Goal: Check status

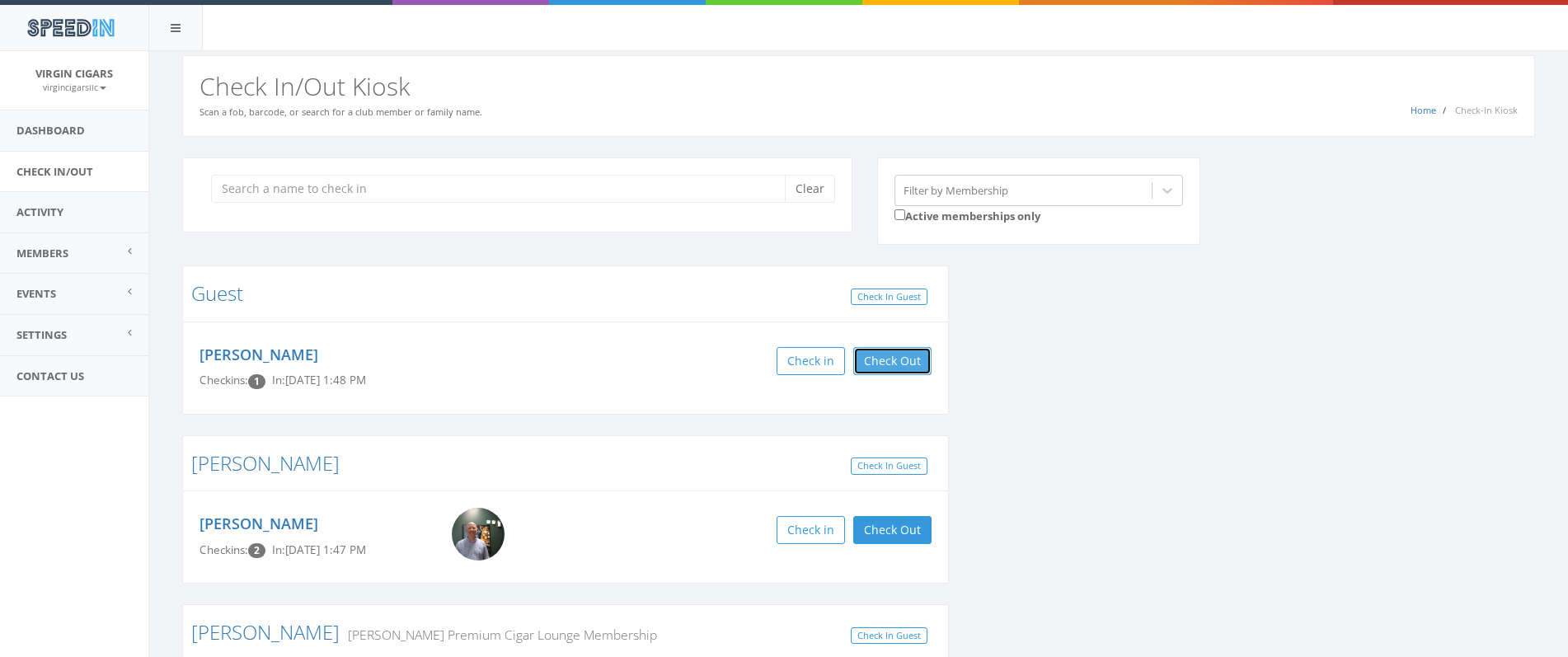
drag, startPoint x: 895, startPoint y: 367, endPoint x: 889, endPoint y: 374, distance: 9.2
click at [895, 367] on button "Check Out" at bounding box center [892, 361] width 78 height 28
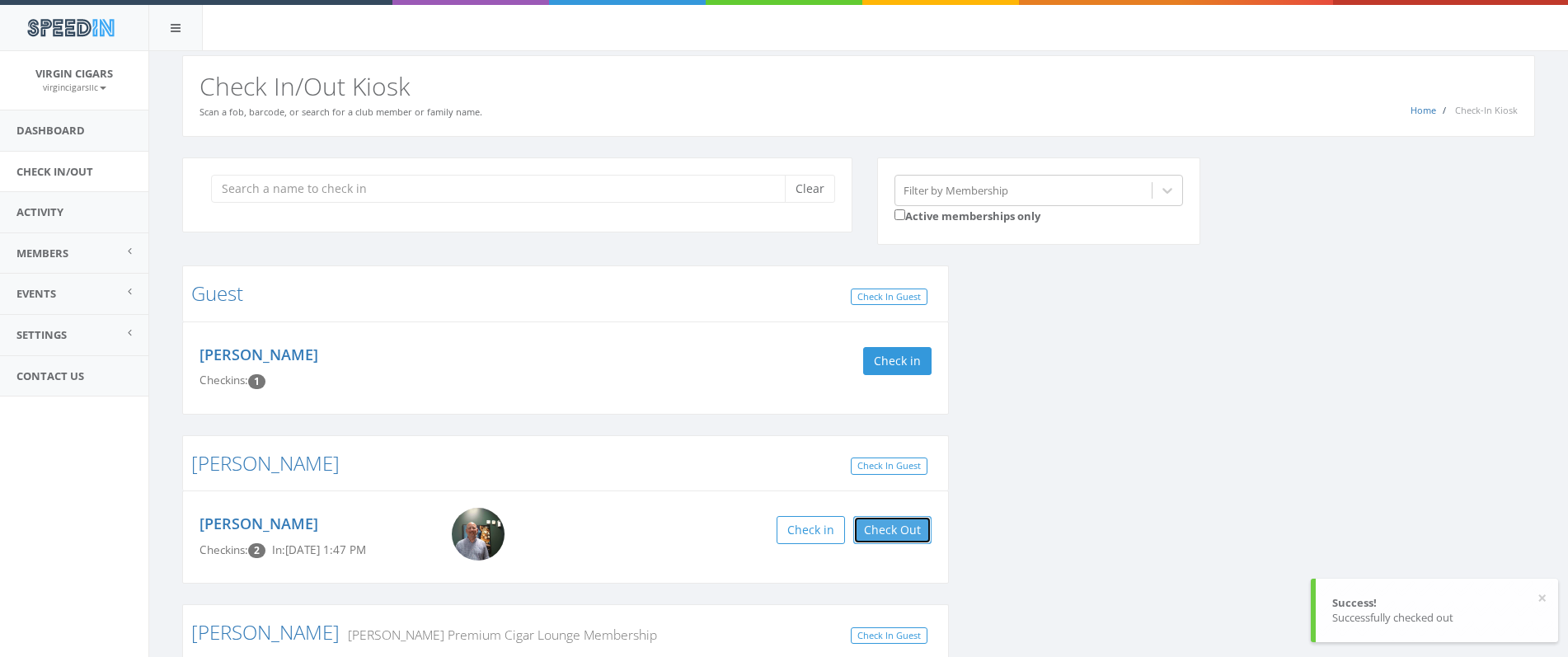
click at [905, 527] on button "Check Out" at bounding box center [892, 529] width 78 height 28
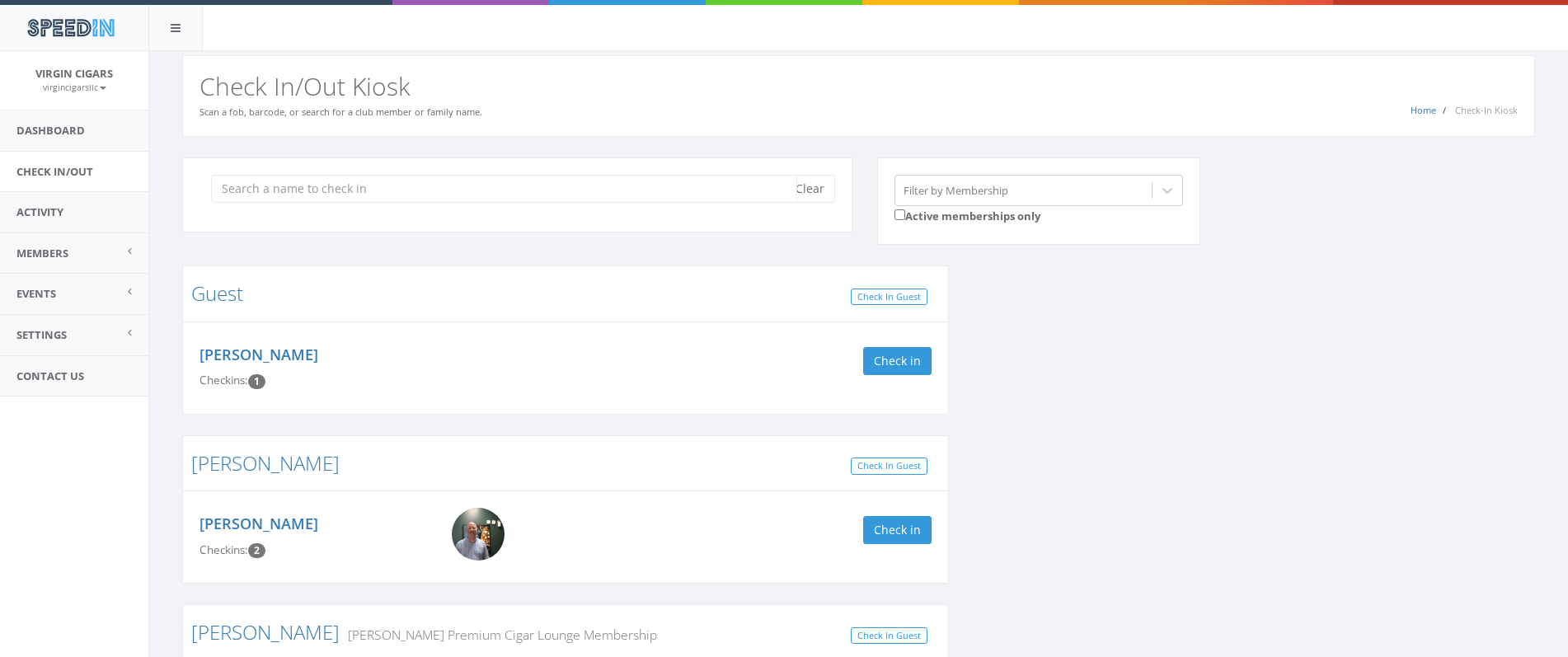
click at [465, 184] on input "search" at bounding box center [504, 188] width 586 height 28
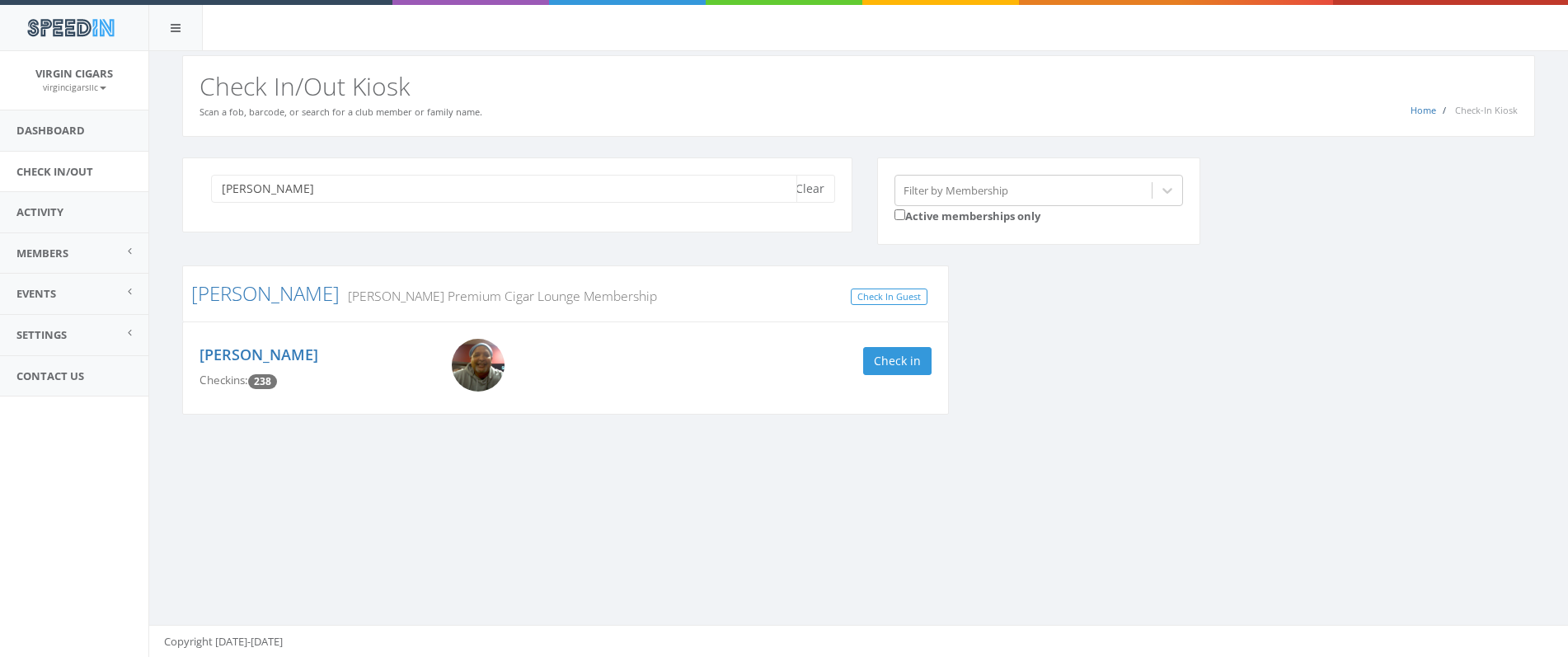
scroll to position [1, 0]
type input "[PERSON_NAME]"
click at [919, 370] on button "Check in" at bounding box center [897, 360] width 69 height 28
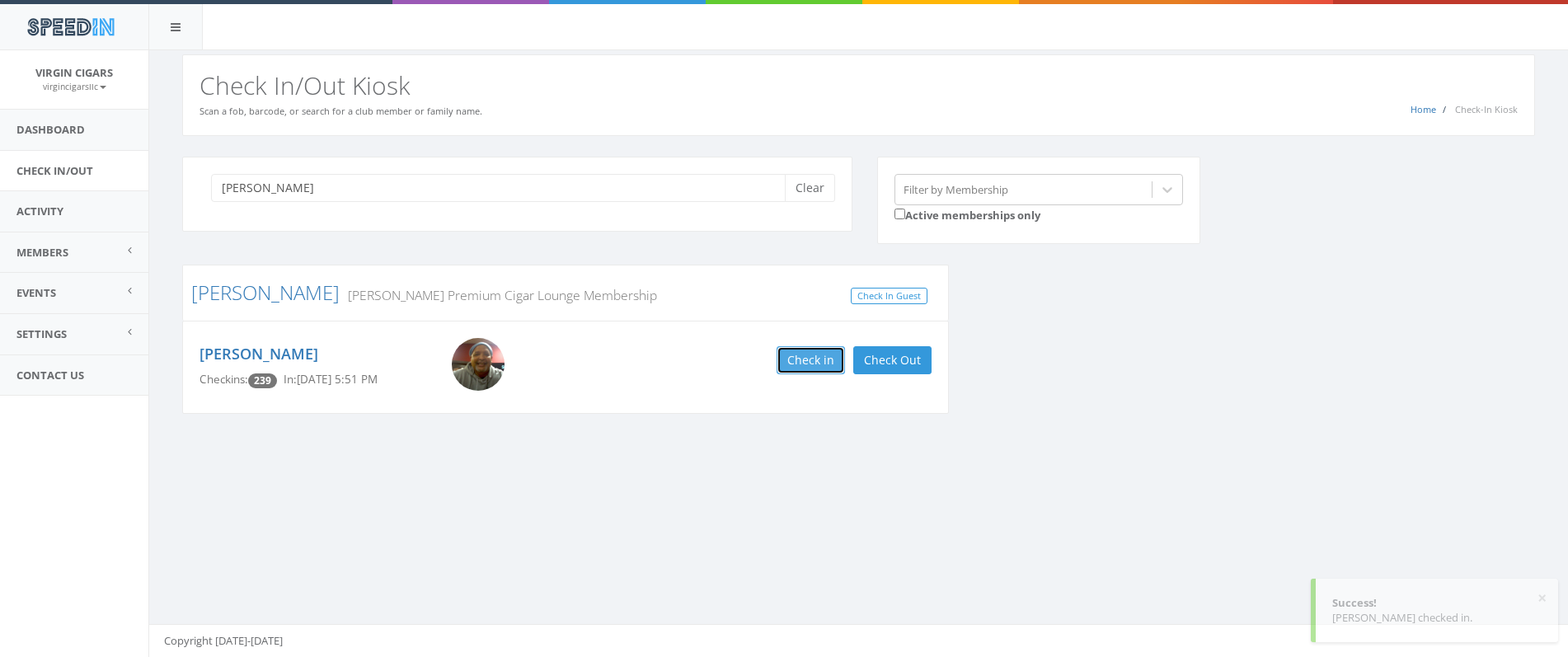
scroll to position [0, 0]
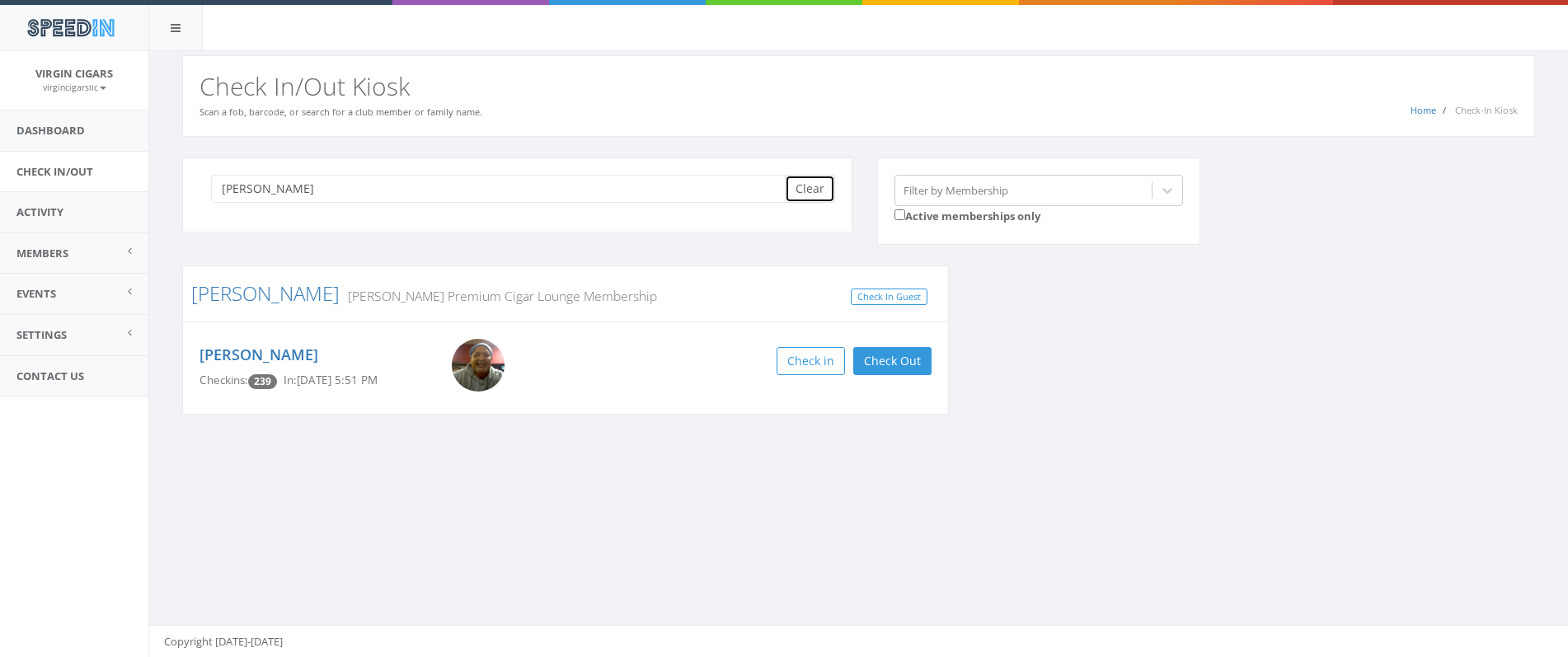
click at [795, 195] on button "Clear" at bounding box center [809, 188] width 50 height 28
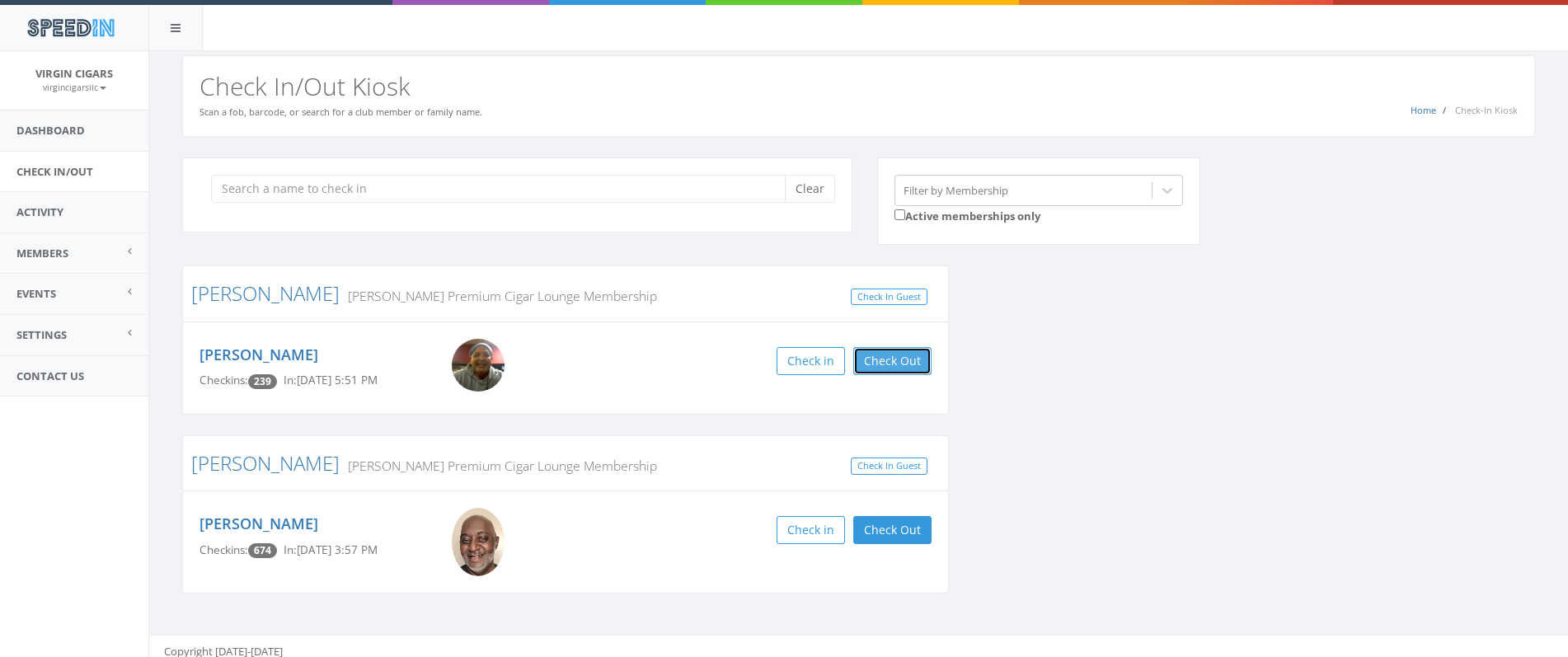
click at [895, 370] on button "Check Out" at bounding box center [892, 361] width 78 height 28
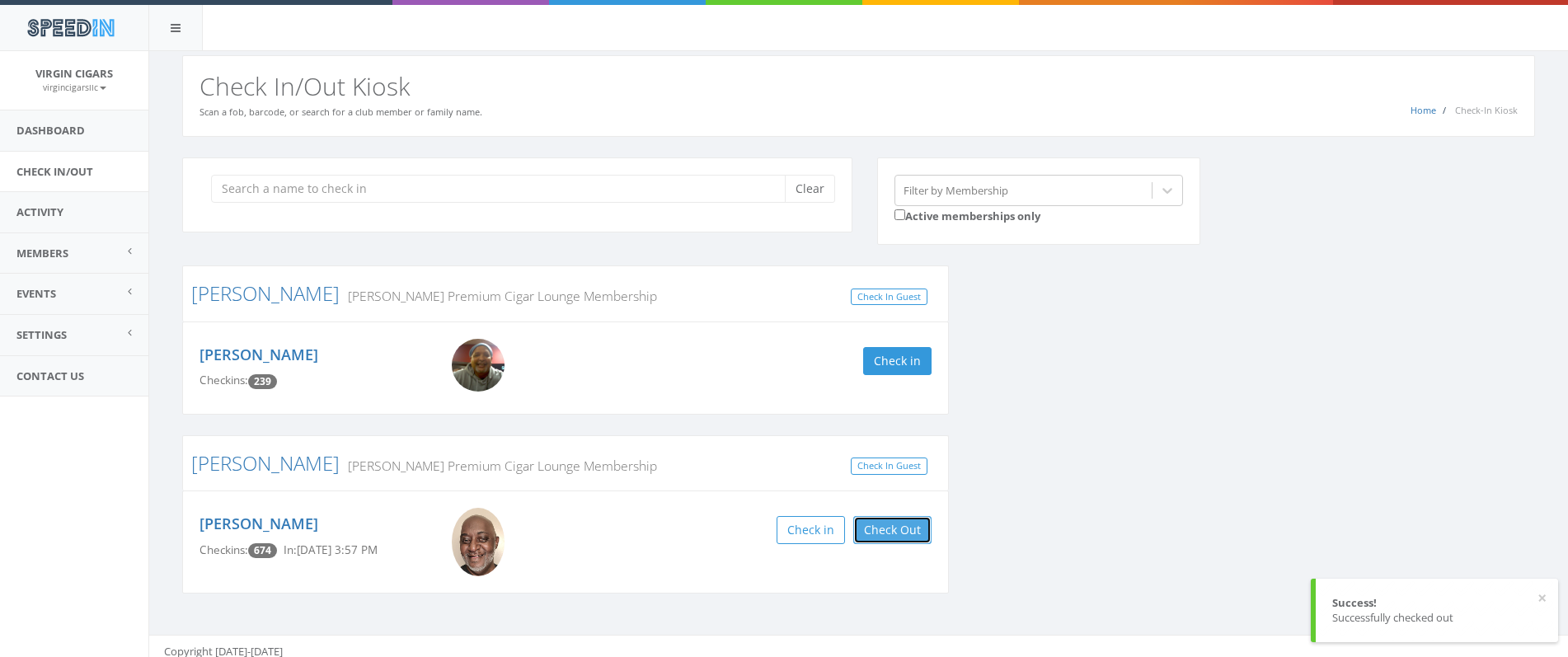
click at [898, 533] on button "Check Out" at bounding box center [892, 529] width 78 height 28
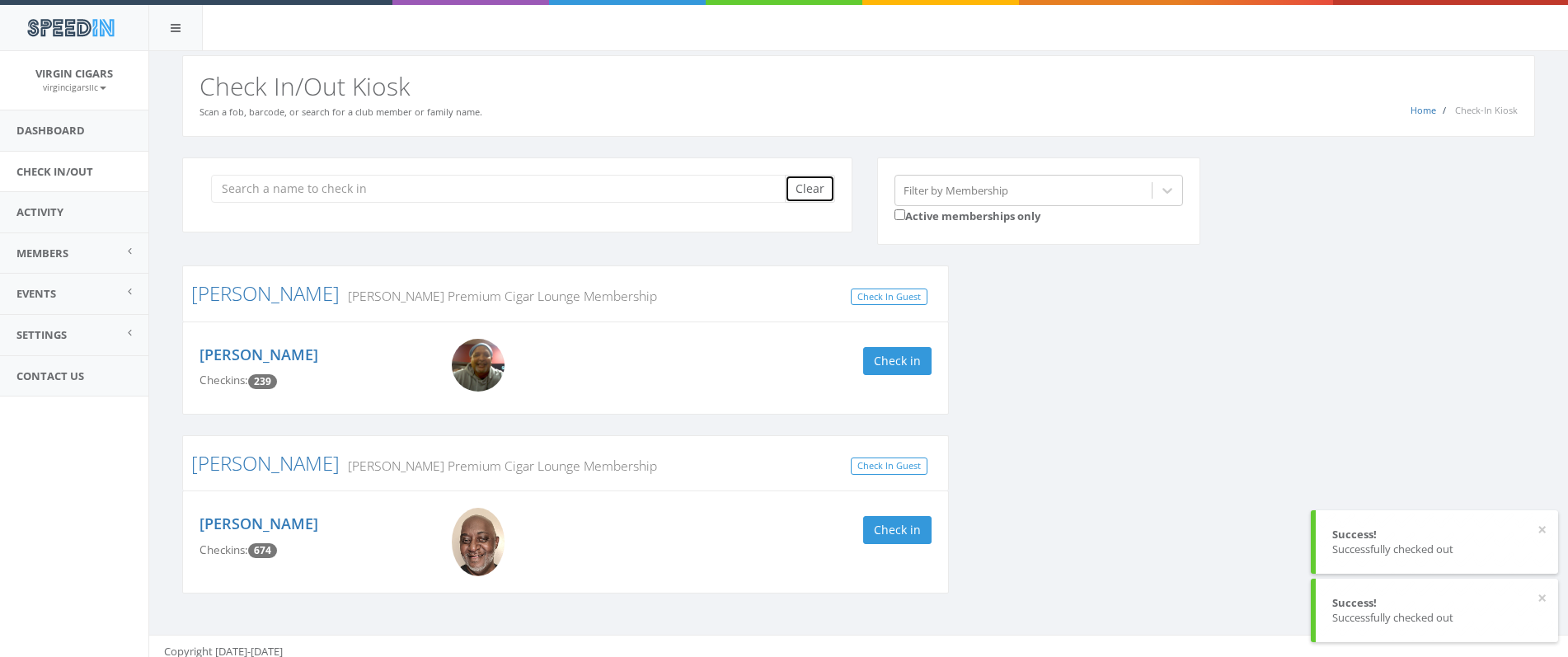
click at [811, 195] on button "Clear" at bounding box center [809, 188] width 50 height 28
click at [811, 194] on button "Clear" at bounding box center [809, 188] width 50 height 28
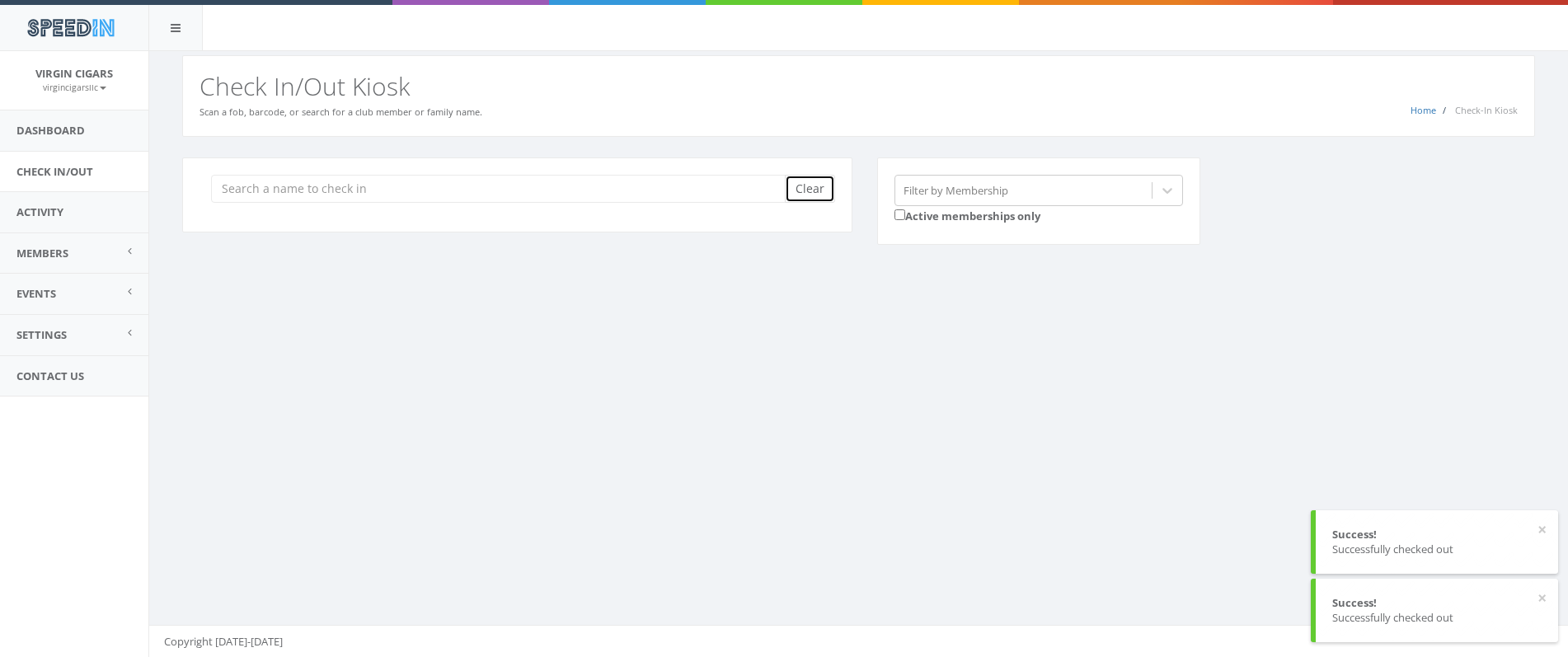
click at [811, 194] on button "Clear" at bounding box center [809, 188] width 50 height 28
